Goal: Transaction & Acquisition: Purchase product/service

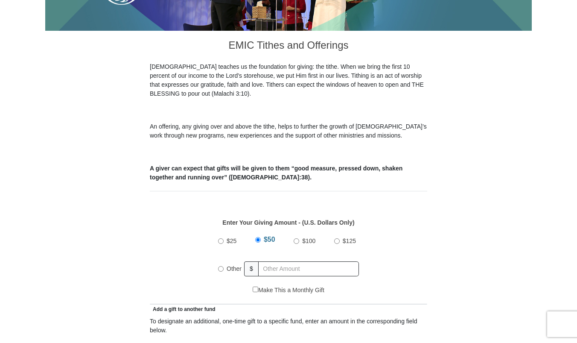
click at [220, 266] on input "Other" at bounding box center [221, 269] width 6 height 6
radio input "true"
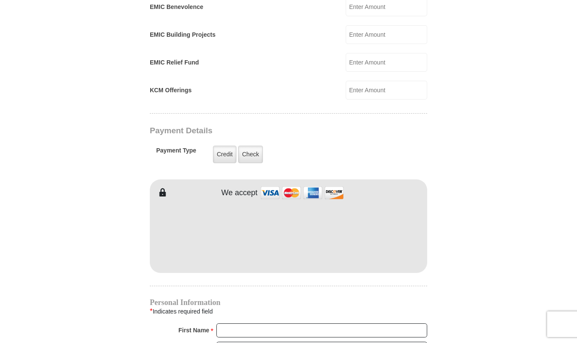
scroll to position [587, 0]
type input "148"
click at [205, 282] on div "EMIC Tithes and Offerings The [DEMOGRAPHIC_DATA] teaches us the foundation for …" at bounding box center [288, 174] width 277 height 1042
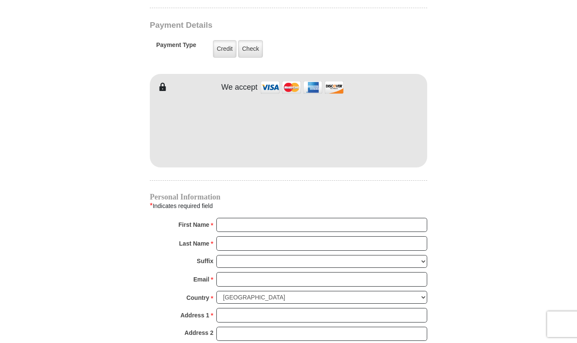
scroll to position [693, 0]
click at [268, 217] on input "First Name *" at bounding box center [321, 224] width 211 height 15
type input "[PERSON_NAME]"
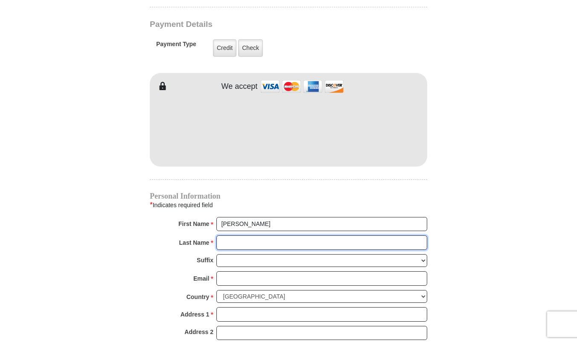
type input "[PERSON_NAME]"
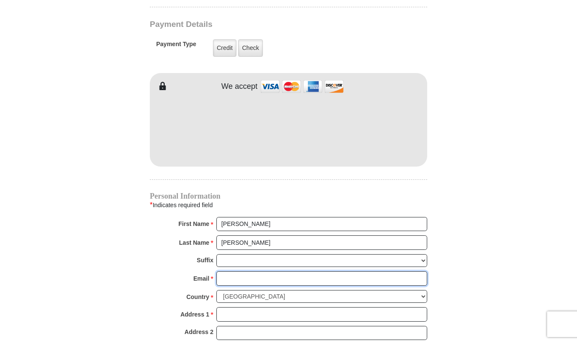
type input "[EMAIL_ADDRESS][DOMAIN_NAME]"
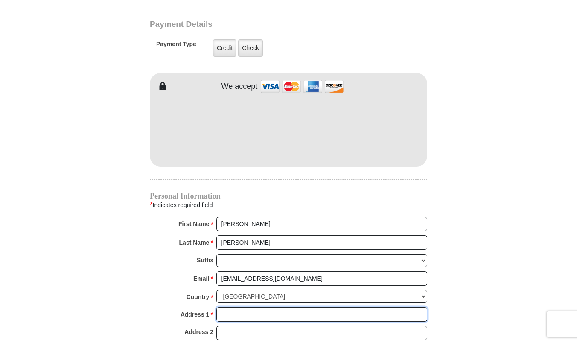
type input "[STREET_ADDRESS]"
type input "[GEOGRAPHIC_DATA]"
select select "[GEOGRAPHIC_DATA]"
type input "76071"
type input "9713522712"
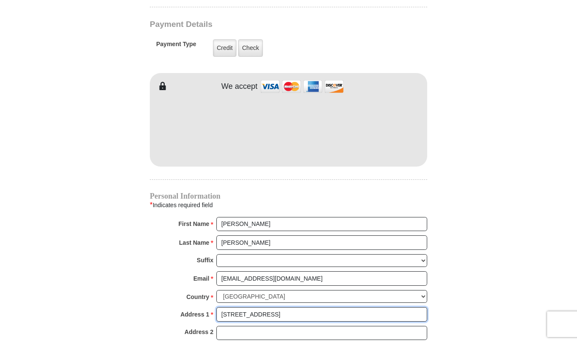
click at [334, 307] on input "[STREET_ADDRESS]" at bounding box center [321, 314] width 211 height 15
type input "3"
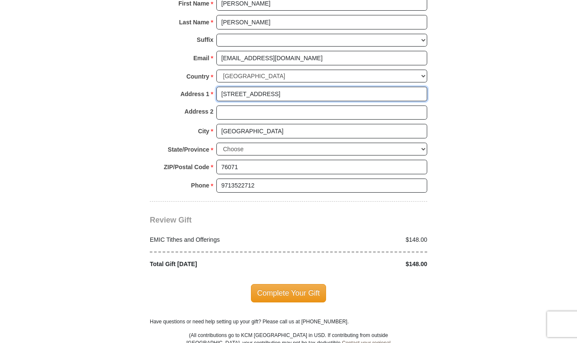
scroll to position [917, 0]
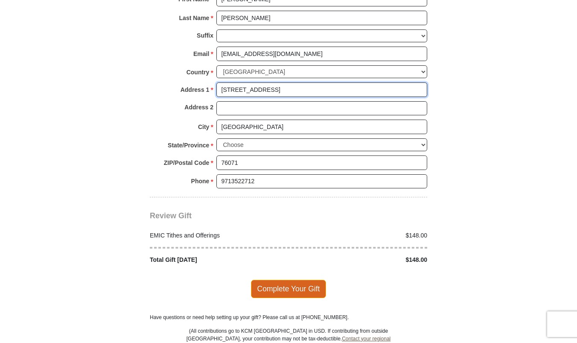
type input "[STREET_ADDRESS]"
click at [301, 280] on span "Complete Your Gift" at bounding box center [289, 289] width 76 height 18
